Goal: Register for event/course

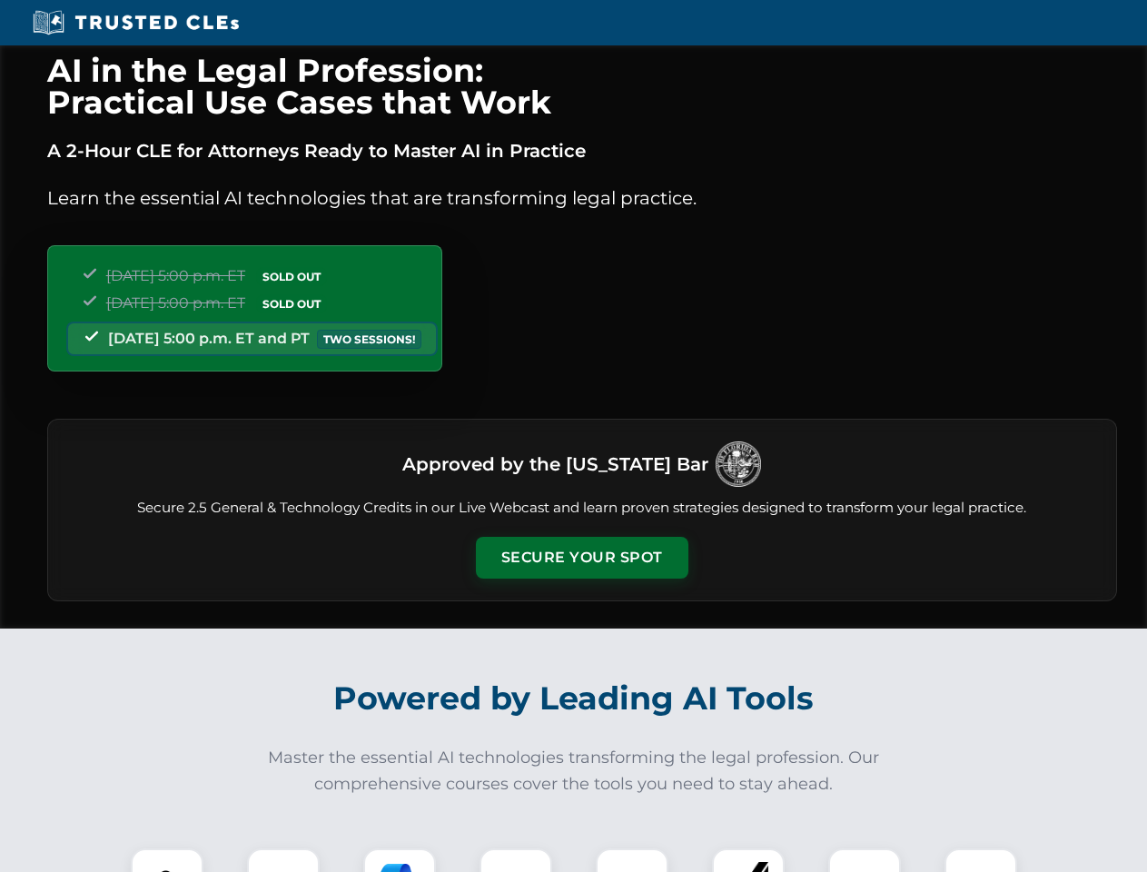
click at [581, 558] on button "Secure Your Spot" at bounding box center [582, 558] width 213 height 42
click at [167, 860] on img at bounding box center [167, 884] width 53 height 53
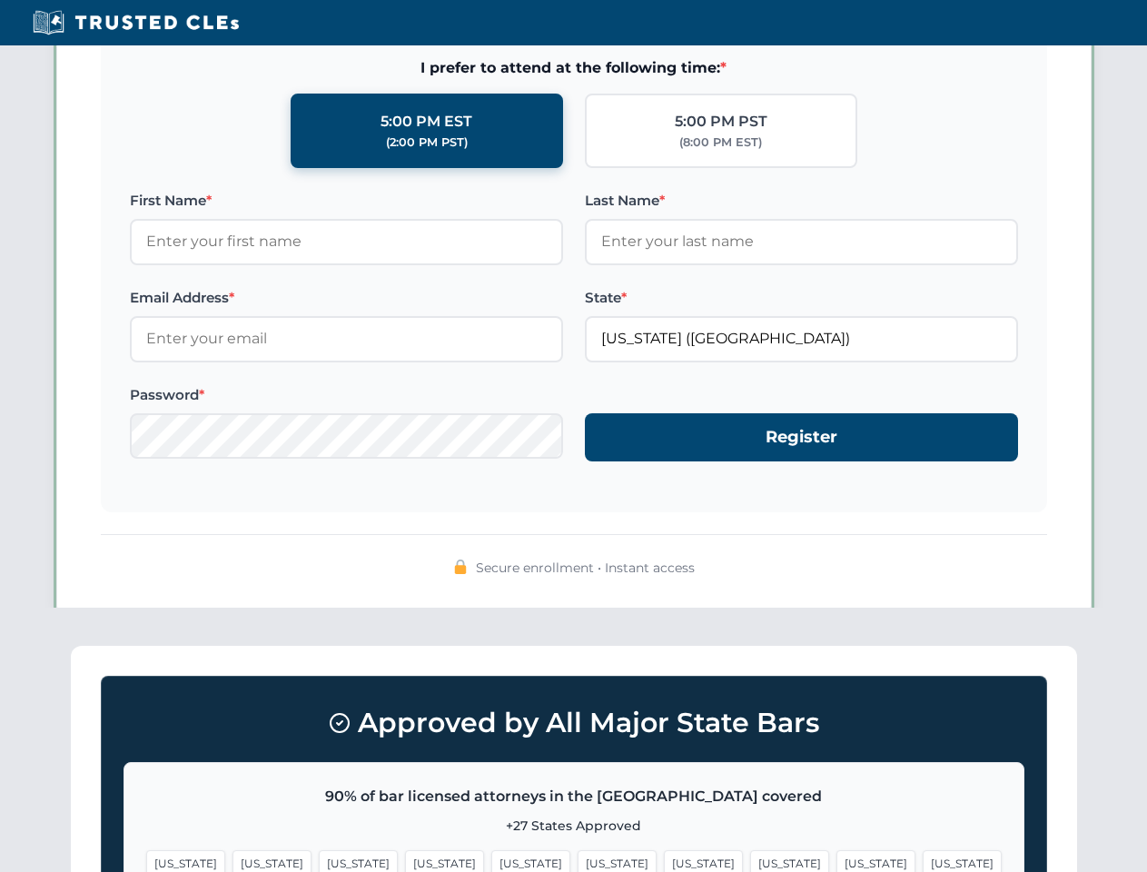
click at [664, 860] on span "[US_STATE]" at bounding box center [703, 863] width 79 height 26
click at [836, 860] on span "[US_STATE]" at bounding box center [875, 863] width 79 height 26
